Goal: Obtain resource: Download file/media

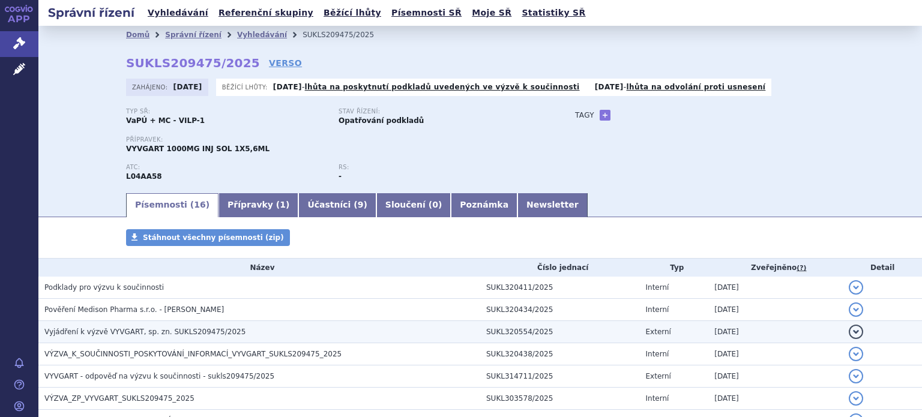
click at [110, 330] on span "Vyjádření k výzvě VYVGART, sp. zn. SUKLS209475/2025" at bounding box center [144, 332] width 201 height 8
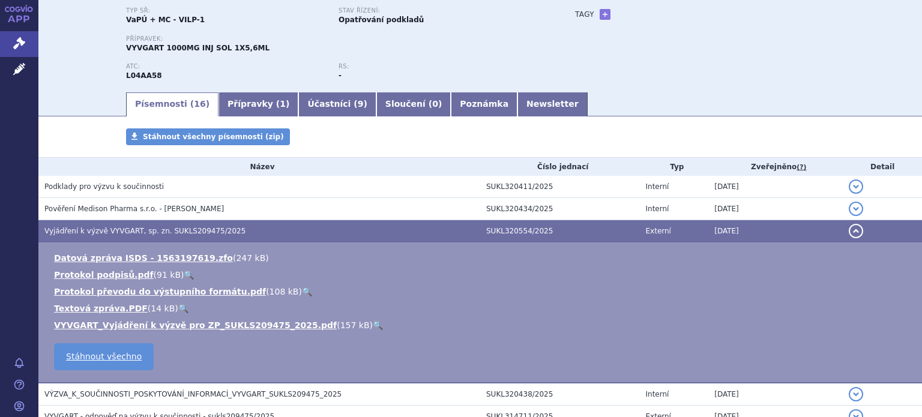
scroll to position [120, 0]
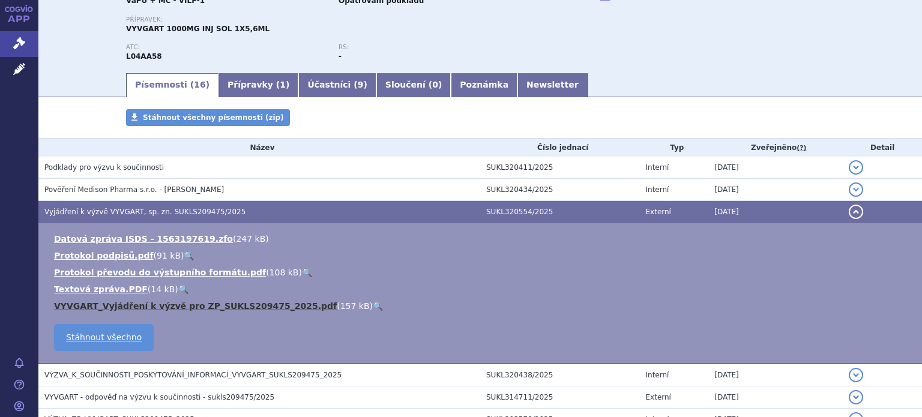
click at [154, 302] on link "VYVGART_Vyjádření k výzvě pro ZP_SUKLS209475_2025.pdf" at bounding box center [195, 306] width 283 height 10
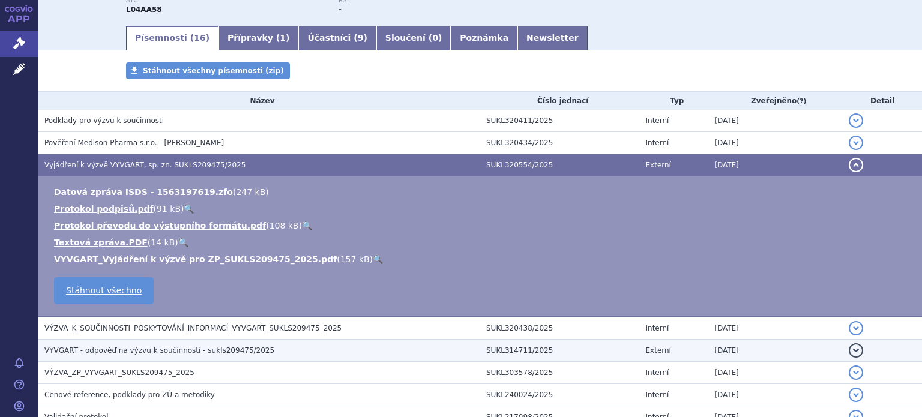
scroll to position [180, 0]
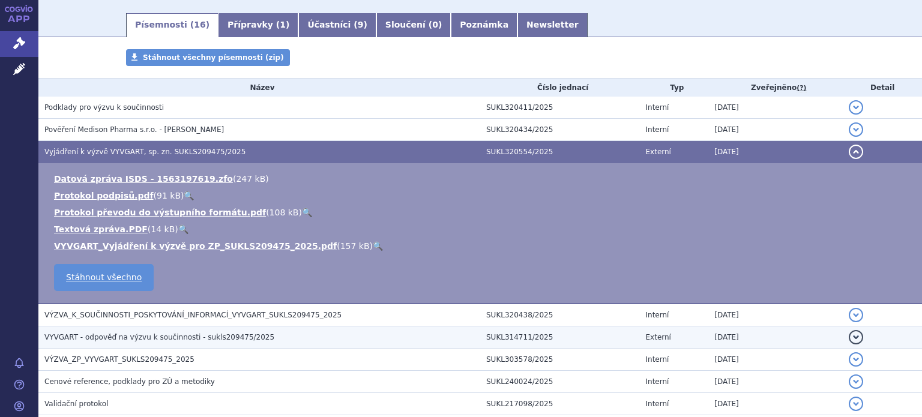
click at [184, 333] on span "VYVGART - odpověď na výzvu k součinnosti - sukls209475/2025" at bounding box center [159, 337] width 230 height 8
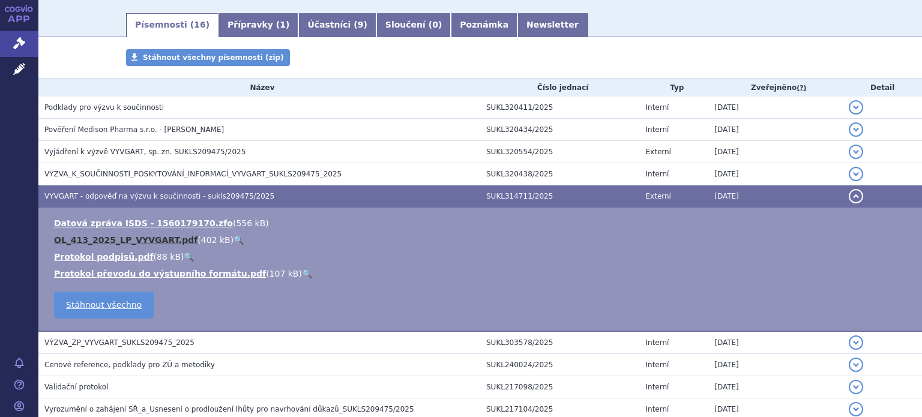
click at [126, 238] on link "OL_413_2025_LP_VYVGART.pdf" at bounding box center [125, 240] width 143 height 10
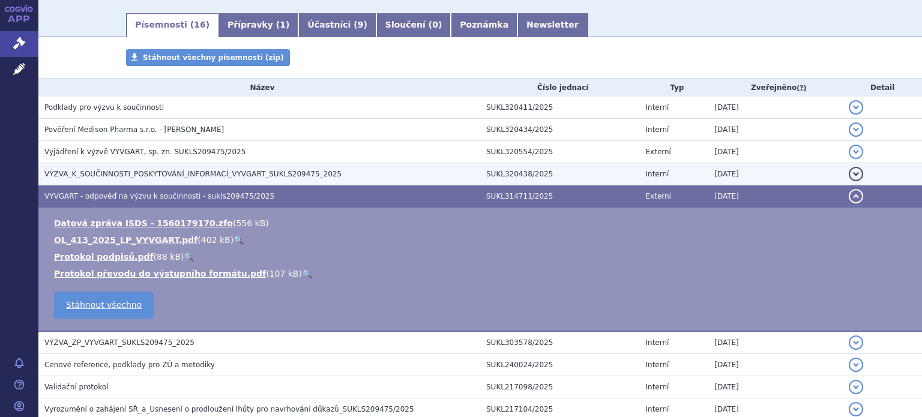
click at [139, 176] on span "VÝZVA_K_SOUČINNOSTI_POSKYTOVÁNÍ_INFORMACÍ_VYVGART_SUKLS209475_2025" at bounding box center [192, 174] width 297 height 8
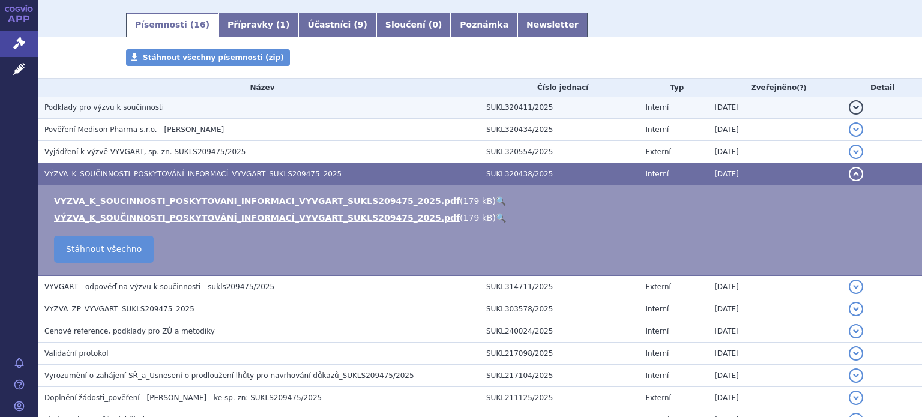
click at [120, 112] on span "Podklady pro výzvu k součinnosti" at bounding box center [103, 107] width 119 height 8
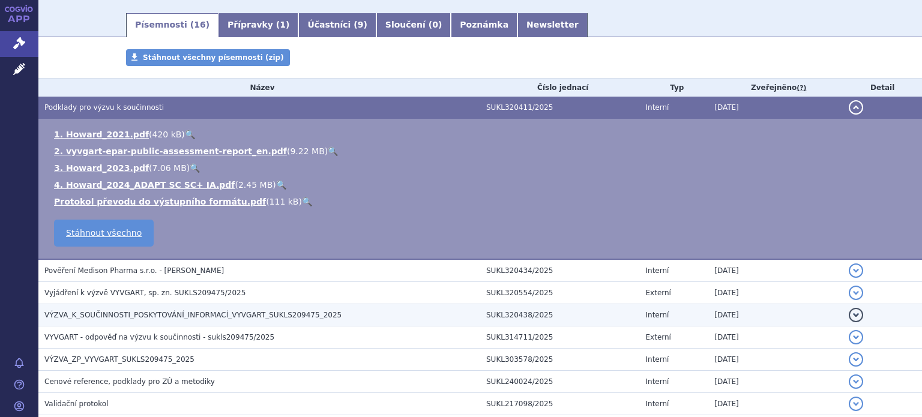
click at [123, 316] on span "VÝZVA_K_SOUČINNOSTI_POSKYTOVÁNÍ_INFORMACÍ_VYVGART_SUKLS209475_2025" at bounding box center [192, 315] width 297 height 8
